Goal: Information Seeking & Learning: Learn about a topic

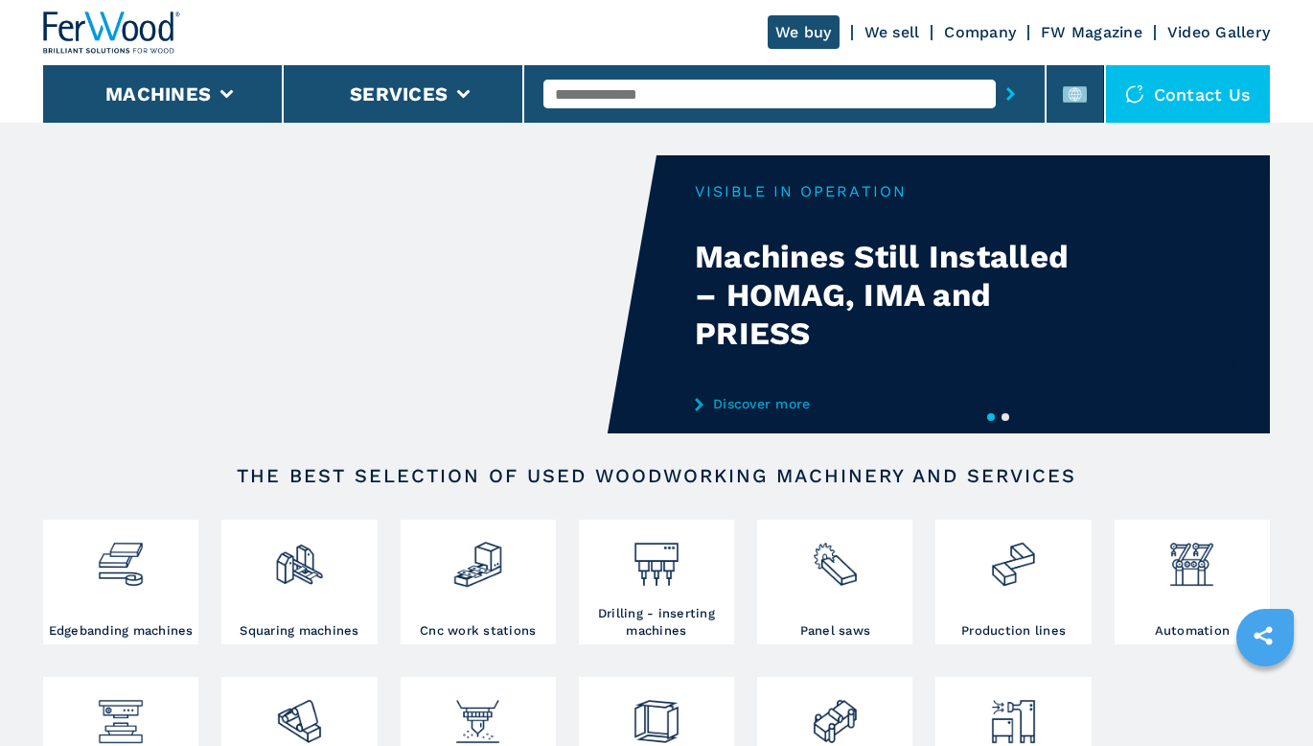
click at [669, 87] on input "text" at bounding box center [768, 94] width 451 height 29
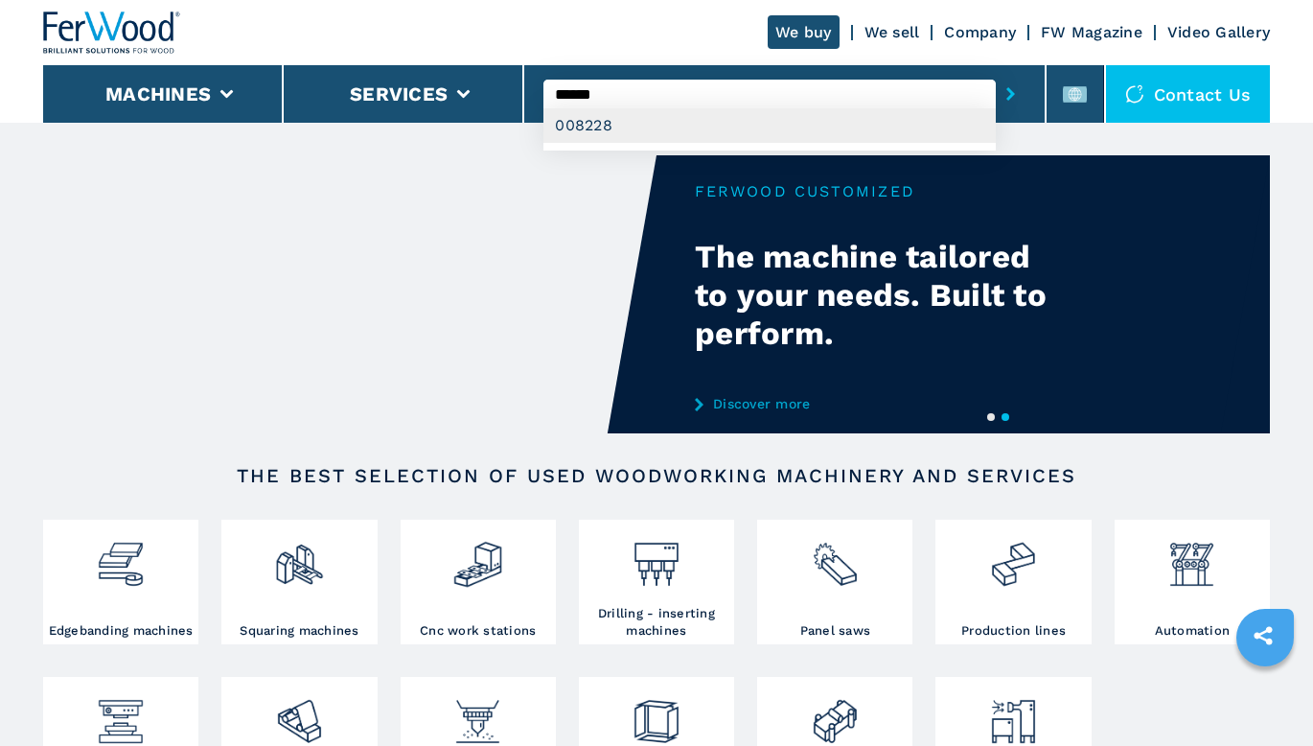
type input "******"
click at [815, 123] on div "008228" at bounding box center [768, 125] width 451 height 34
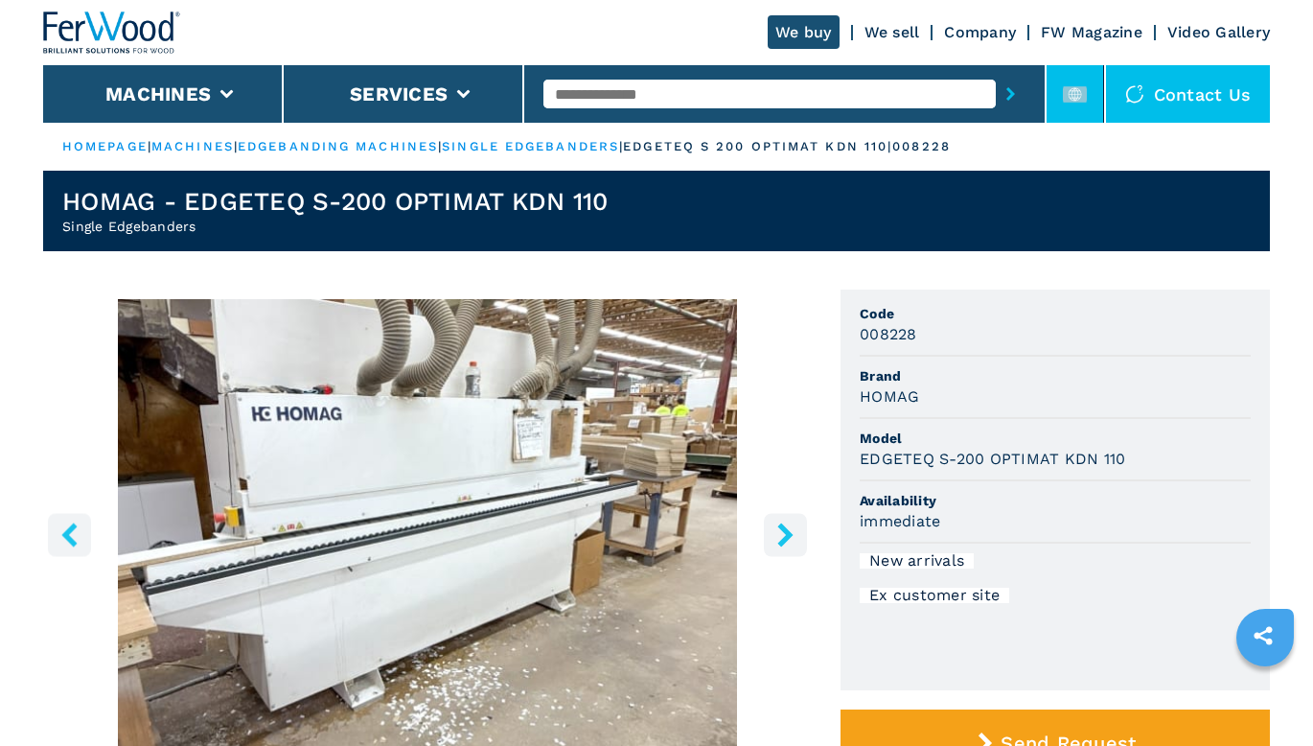
click at [1085, 97] on rect at bounding box center [1075, 94] width 24 height 16
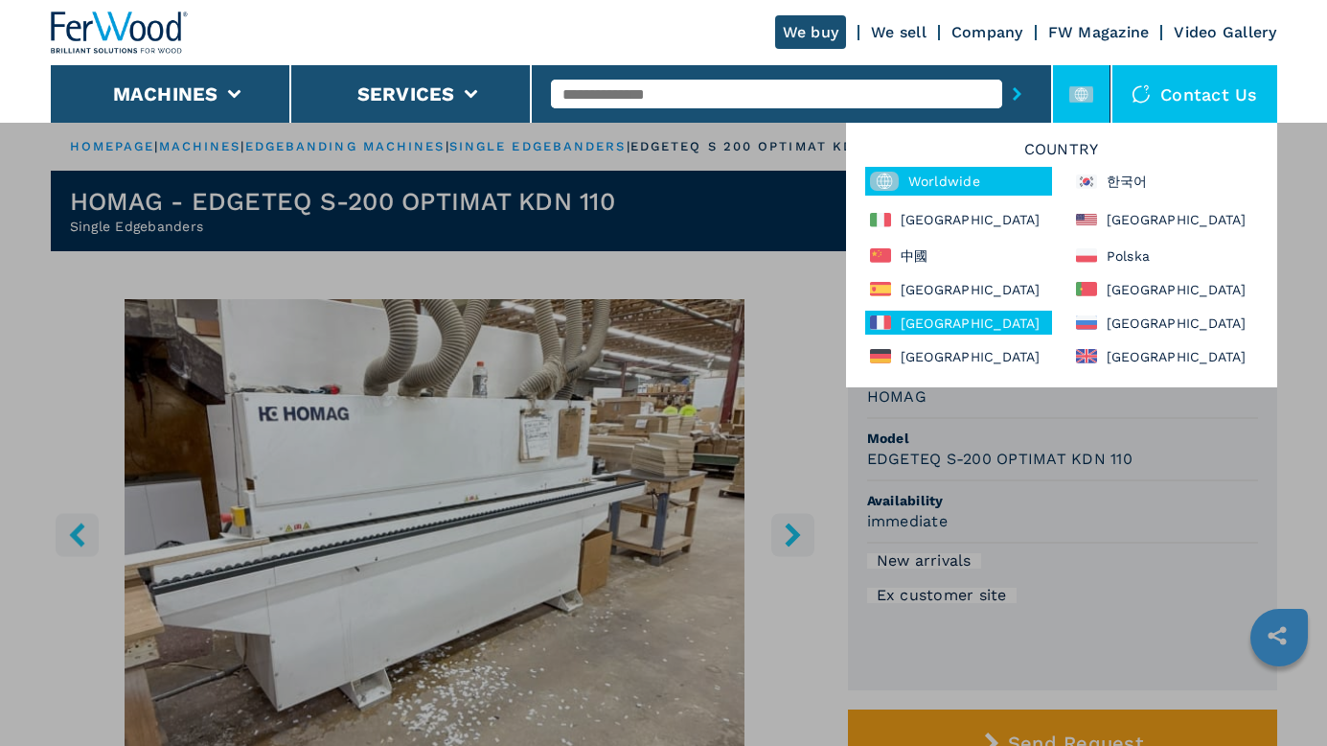
click at [947, 316] on div "France" at bounding box center [958, 322] width 187 height 24
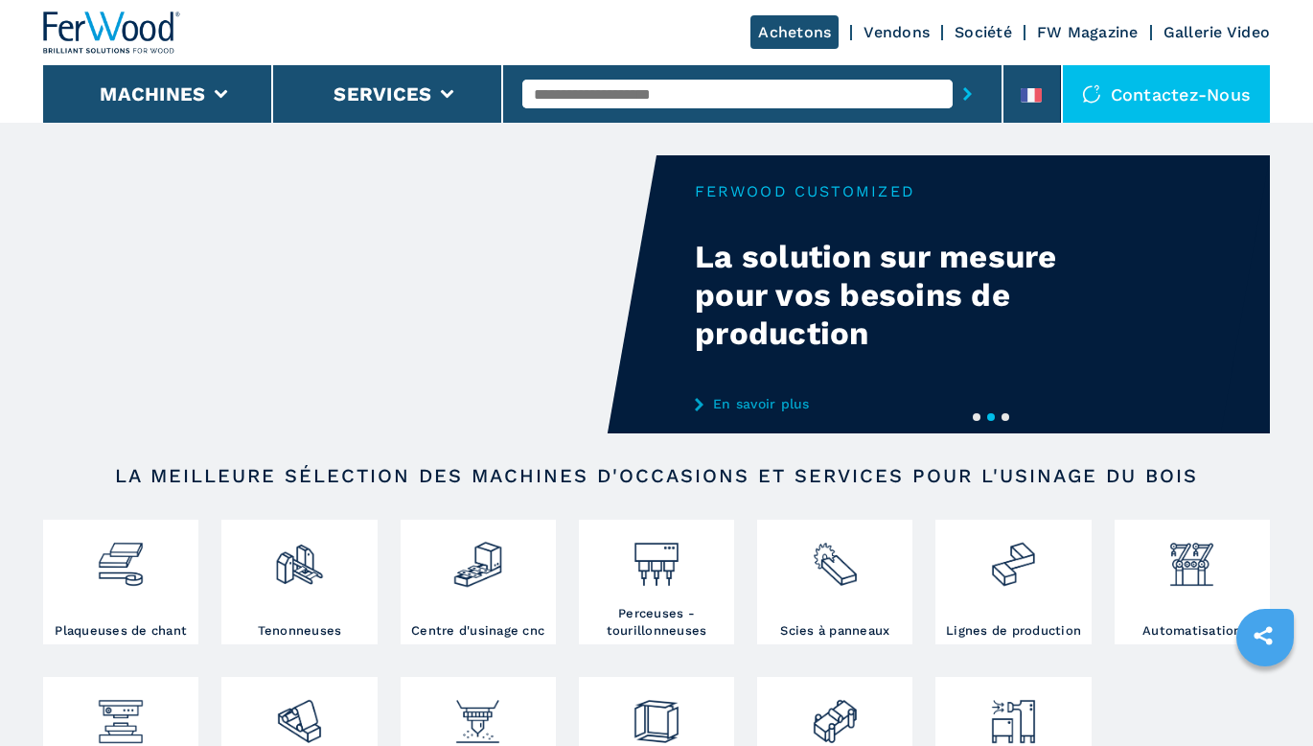
click at [719, 90] on input "text" at bounding box center [737, 94] width 430 height 29
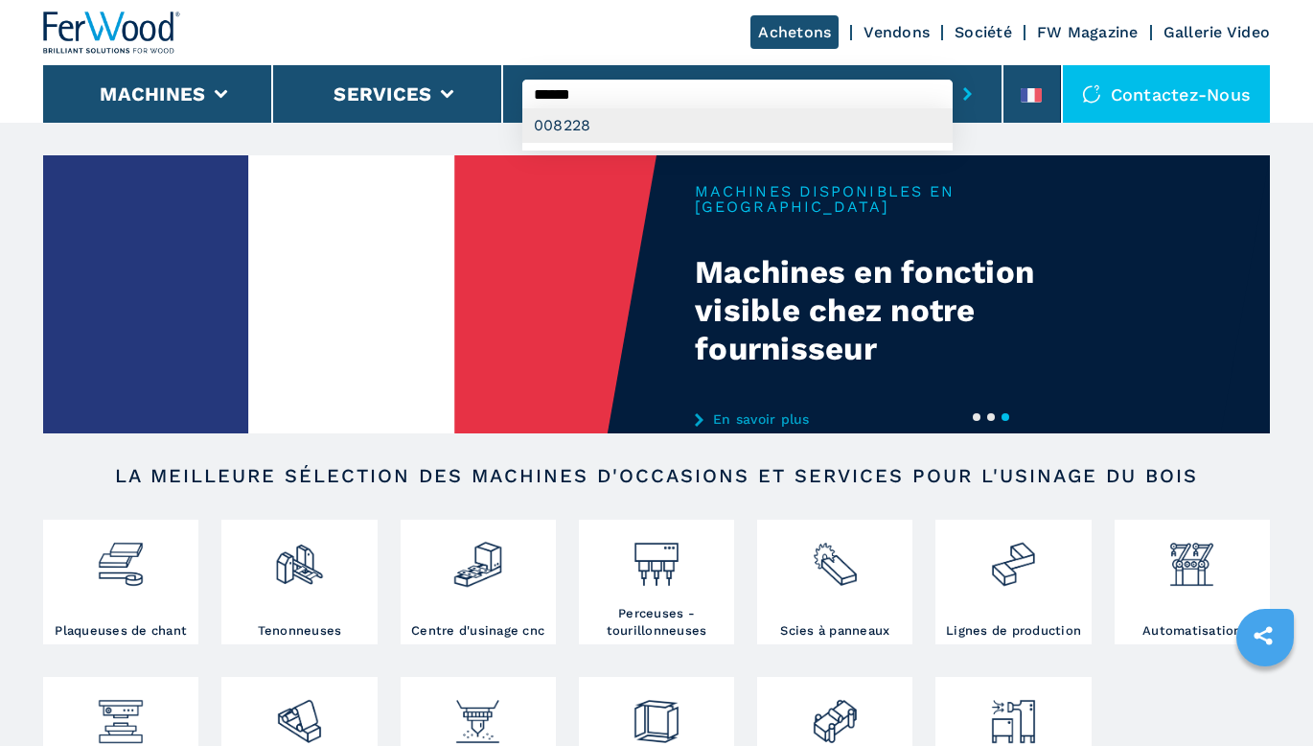
type input "******"
click at [669, 123] on div "008228" at bounding box center [737, 125] width 430 height 34
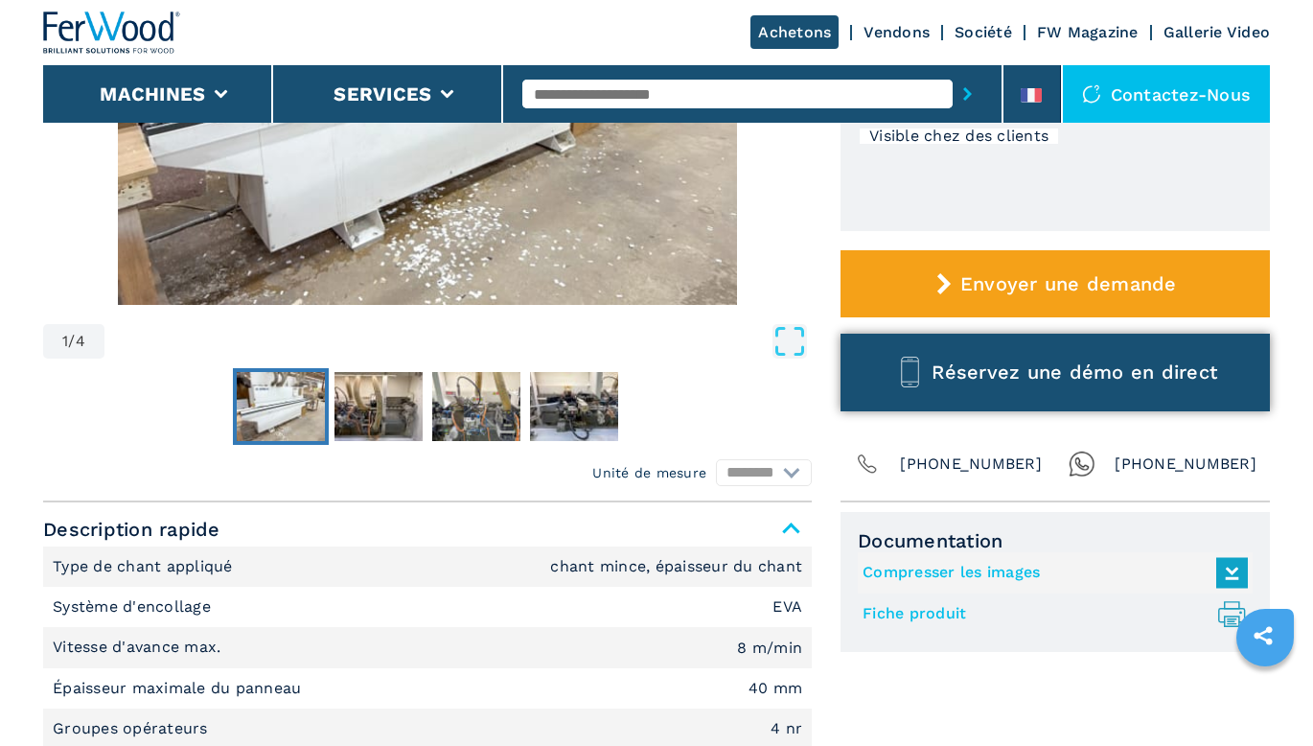
scroll to position [575, 0]
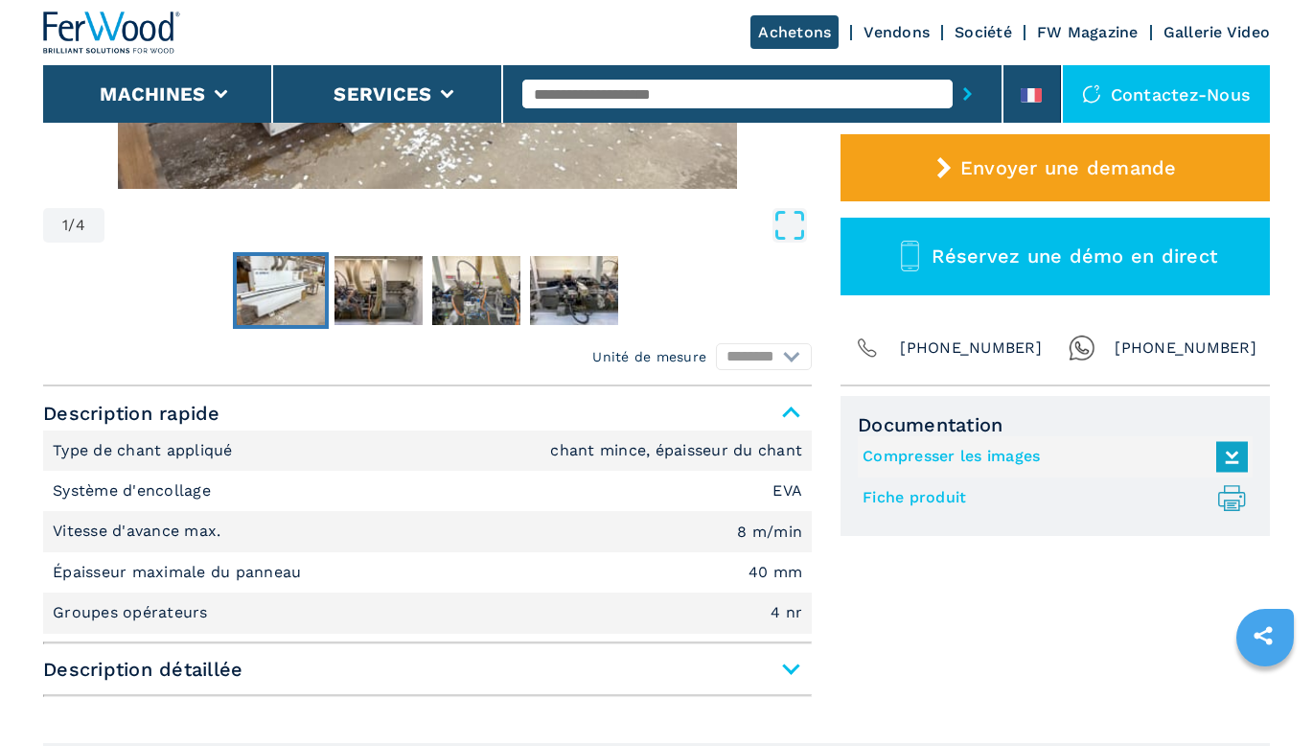
click at [923, 499] on link "Fiche produit .prefix__st0{stroke-linecap:round;stroke-linejoin:round}.prefix__…" at bounding box center [1050, 498] width 376 height 32
click at [956, 458] on link "Compresser les images" at bounding box center [1050, 457] width 376 height 32
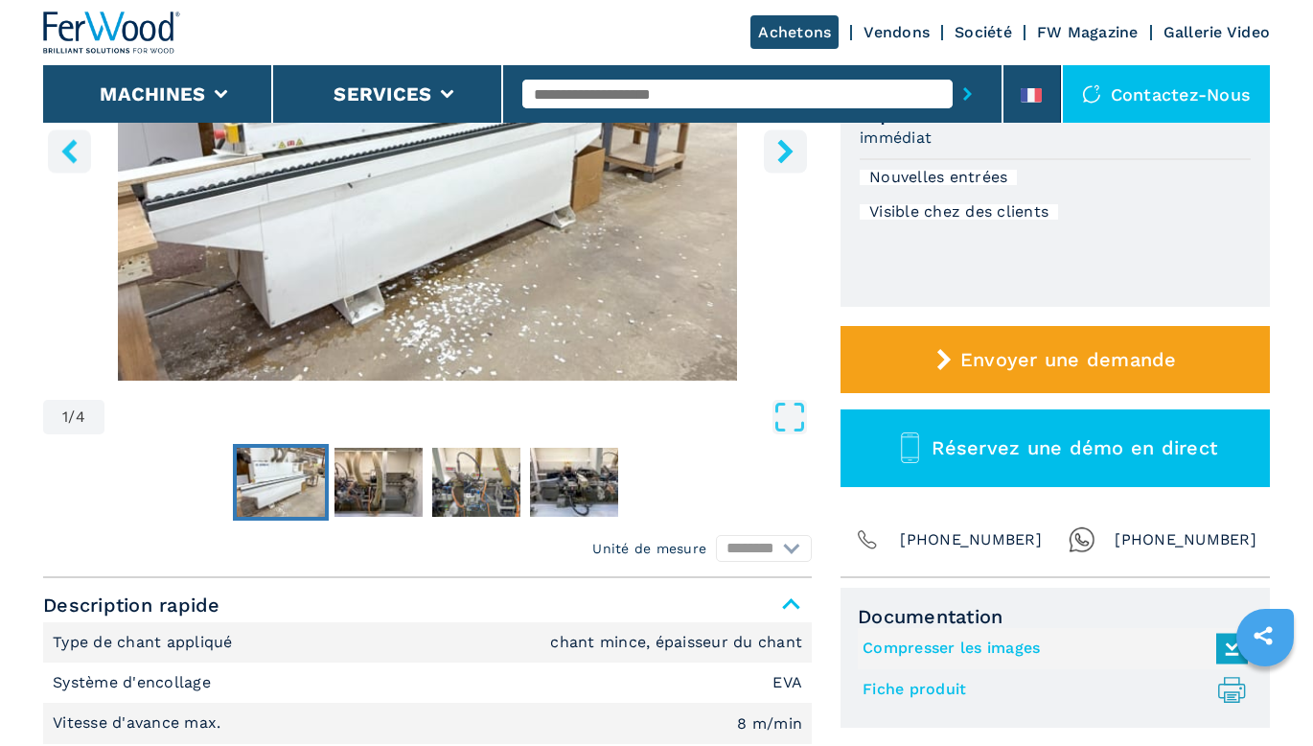
scroll to position [287, 0]
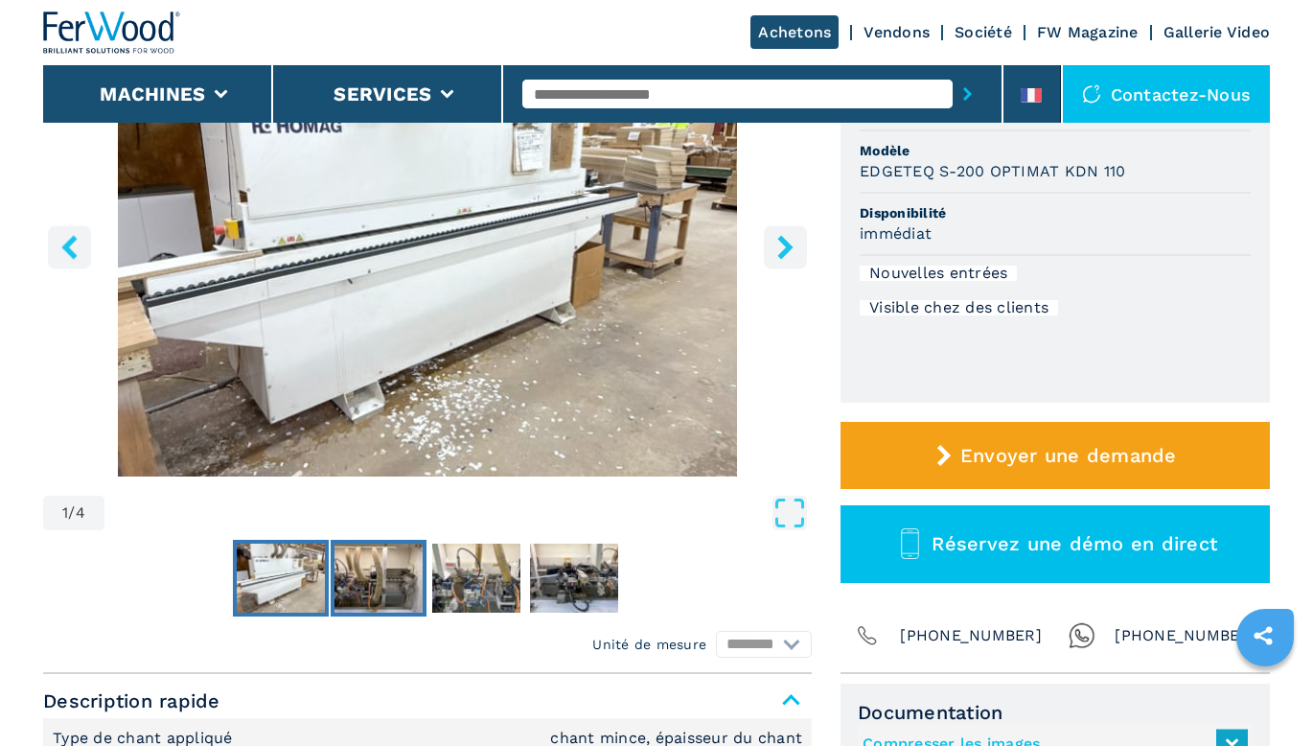
click at [391, 578] on img "Go to Slide 2" at bounding box center [378, 577] width 88 height 69
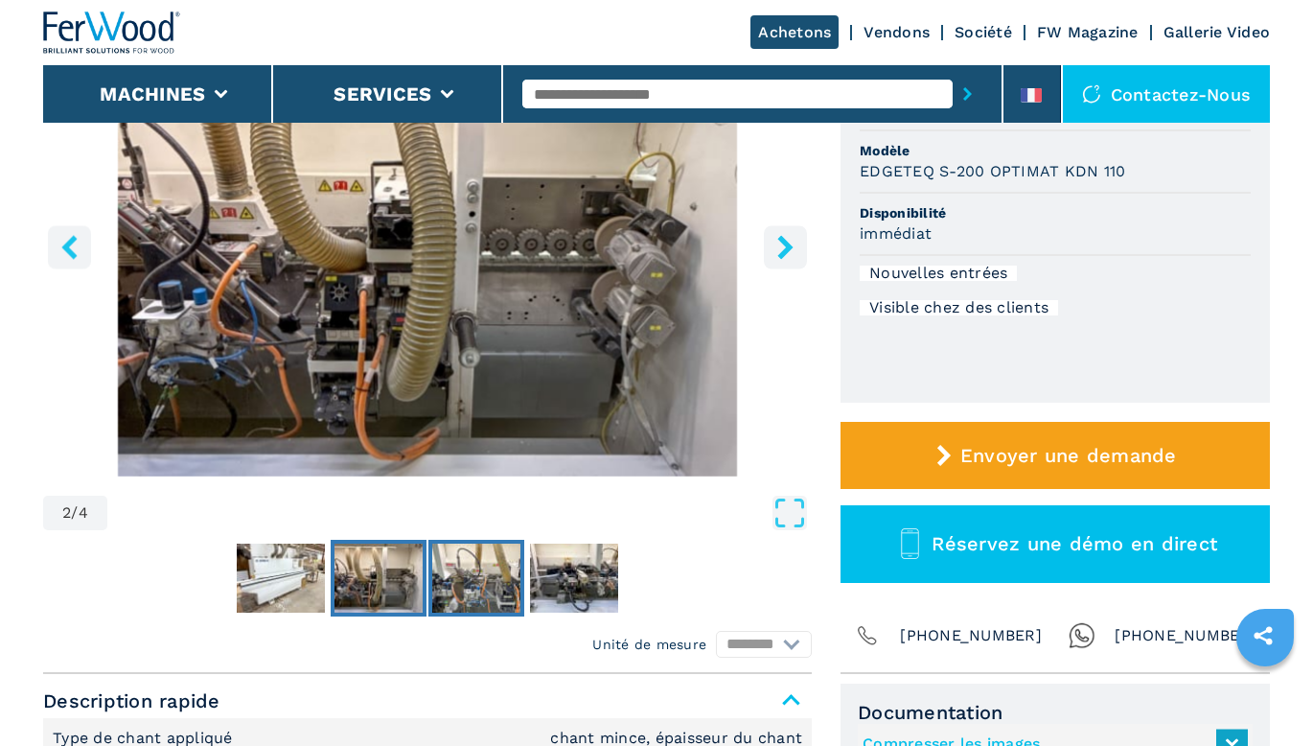
click at [454, 575] on img "Go to Slide 3" at bounding box center [476, 577] width 88 height 69
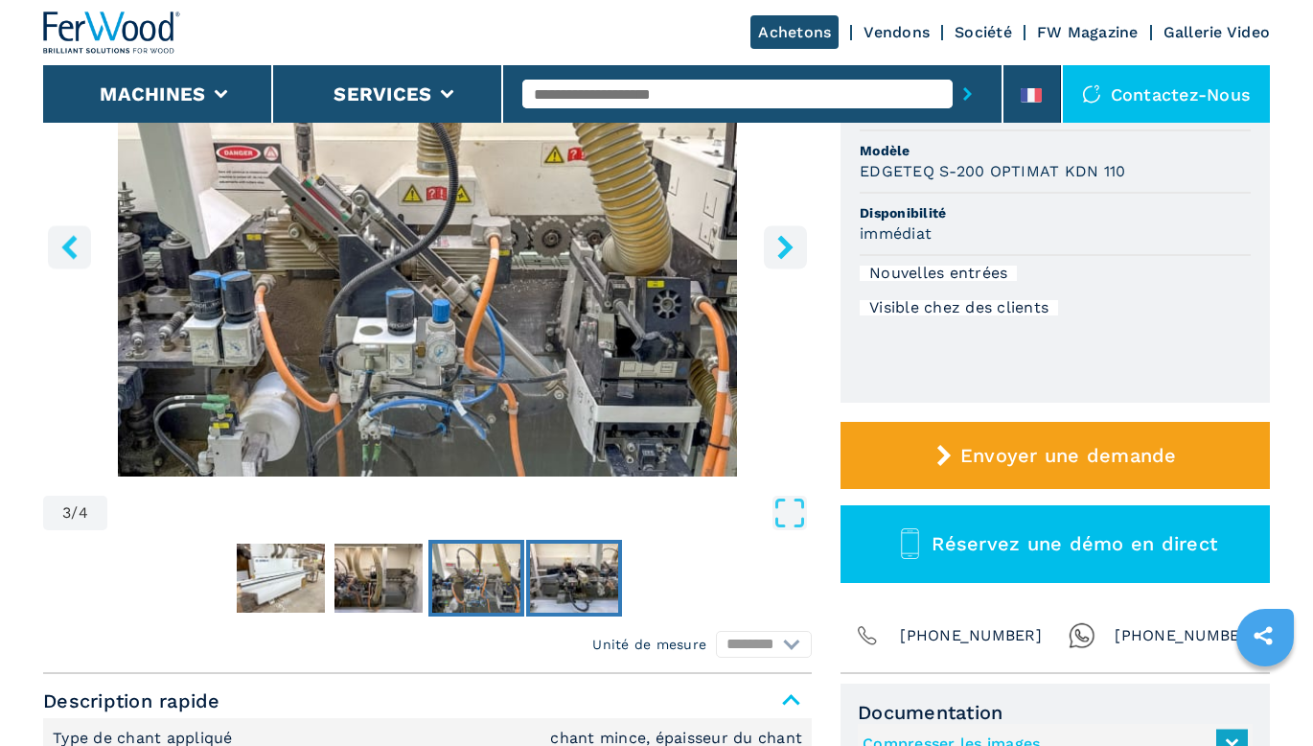
click at [563, 575] on img "Go to Slide 4" at bounding box center [574, 577] width 88 height 69
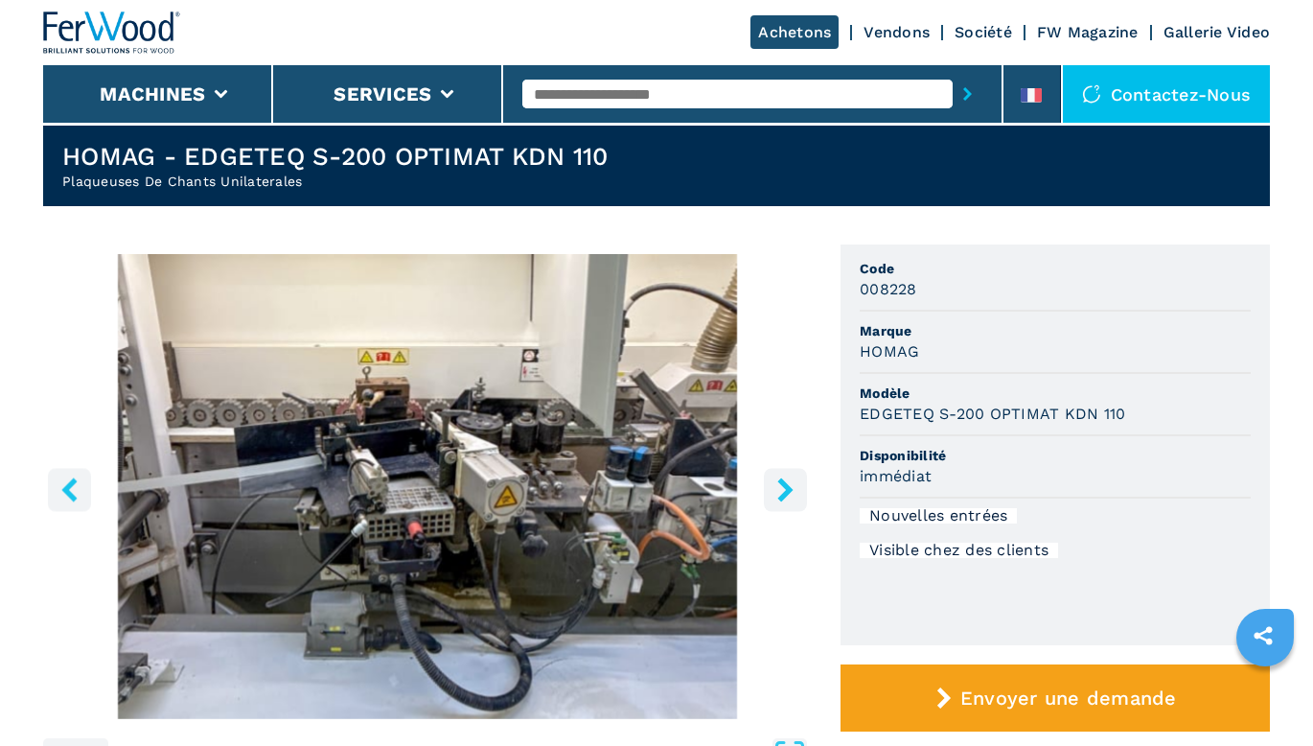
scroll to position [383, 0]
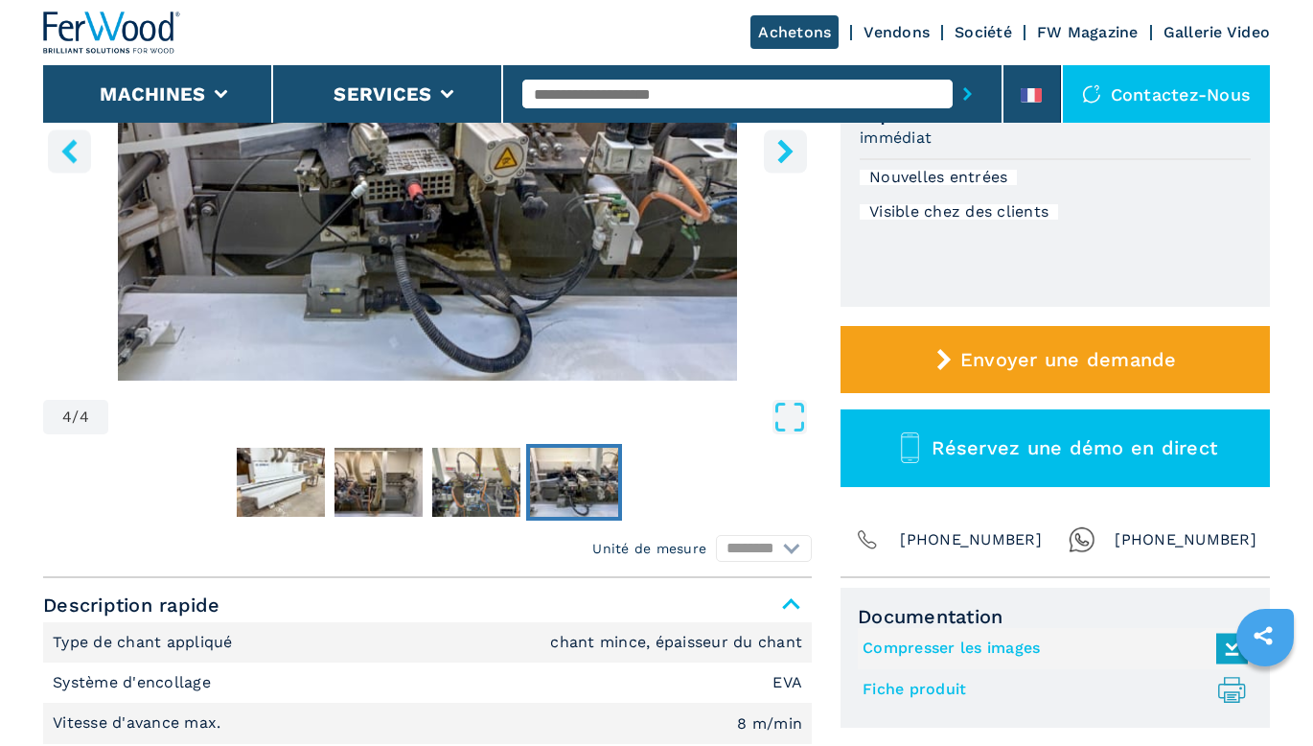
click at [958, 696] on link "Fiche produit .prefix__st0{stroke-linecap:round;stroke-linejoin:round}.prefix__…" at bounding box center [1050, 690] width 376 height 32
